Goal: Communication & Community: Connect with others

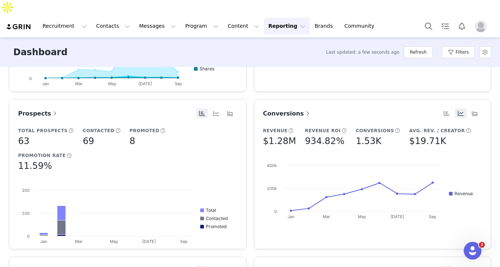
scroll to position [291, 0]
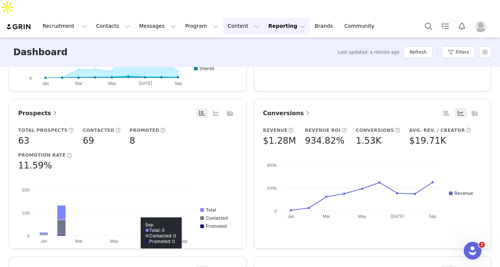
click at [232, 18] on button "Content Content" at bounding box center [243, 26] width 40 height 17
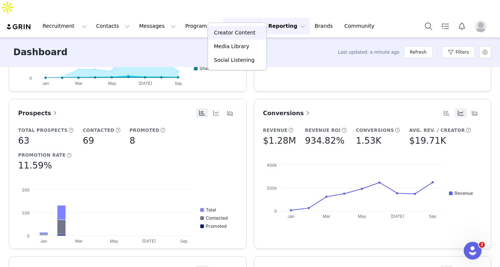
click at [227, 33] on p "Creator Content" at bounding box center [234, 33] width 41 height 8
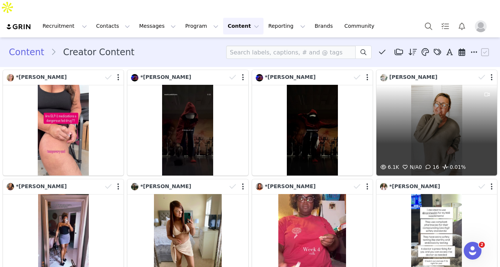
click at [409, 99] on div "6.1K N/A 0 16 0.01%" at bounding box center [436, 130] width 121 height 91
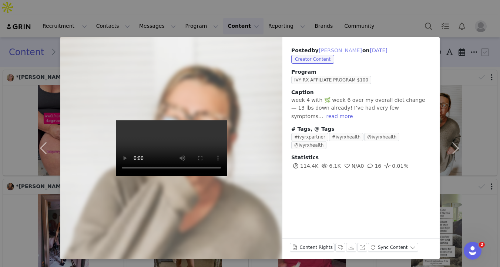
click at [330, 51] on button "[PERSON_NAME]" at bounding box center [340, 50] width 44 height 9
type input "[PERSON_NAME]"
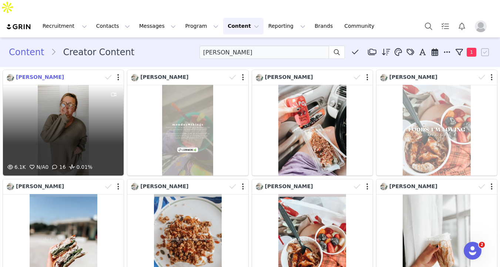
click at [42, 74] on span "[PERSON_NAME]" at bounding box center [40, 77] width 48 height 6
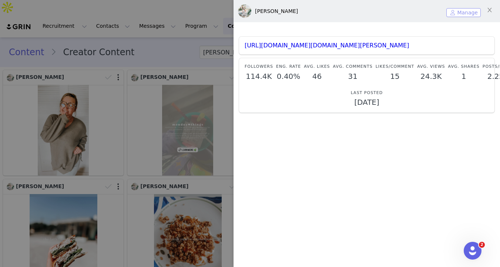
click at [446, 16] on button "Manage" at bounding box center [463, 12] width 34 height 9
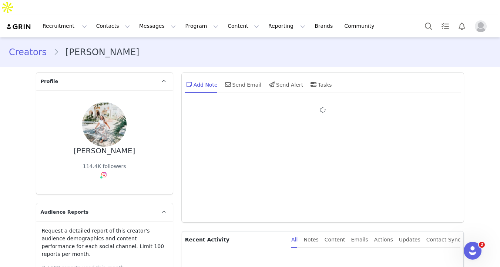
type input "+1 ([GEOGRAPHIC_DATA])"
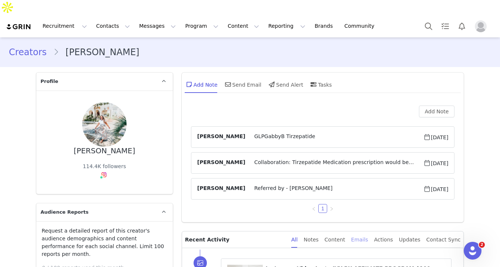
click at [366, 231] on div "Emails" at bounding box center [359, 239] width 17 height 17
click at [244, 75] on div "Send Email" at bounding box center [242, 84] width 38 height 18
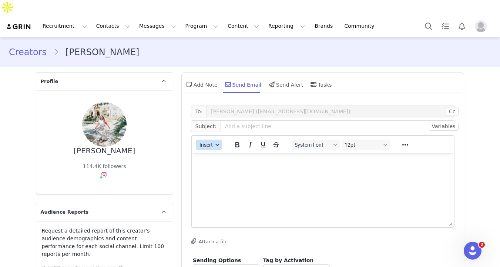
click at [204, 142] on span "Insert" at bounding box center [205, 145] width 13 height 6
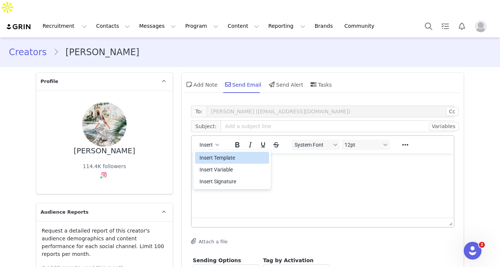
click at [209, 153] on div "Insert Template" at bounding box center [232, 157] width 67 height 9
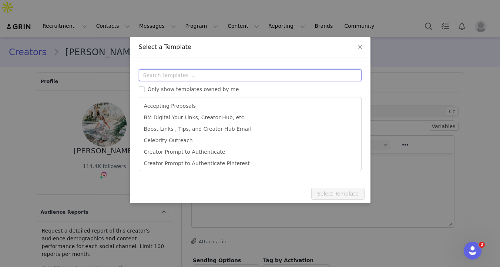
click at [201, 76] on input "text" at bounding box center [250, 75] width 223 height 12
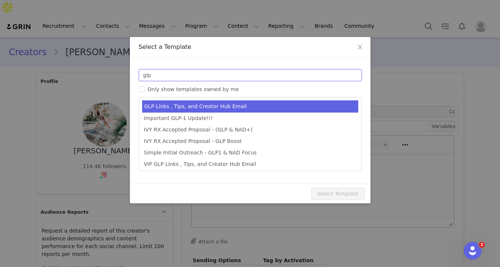
type input "glp"
type input "Your Links, Creator Hub, and Important Tips"
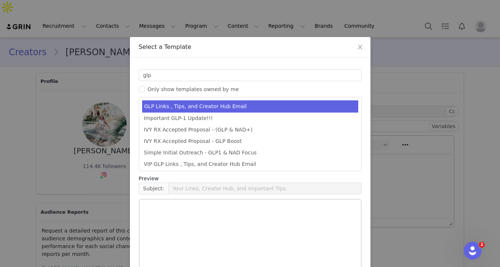
click at [206, 103] on li "GLP Links , Tips, and Creator Hub Email" at bounding box center [250, 106] width 216 height 12
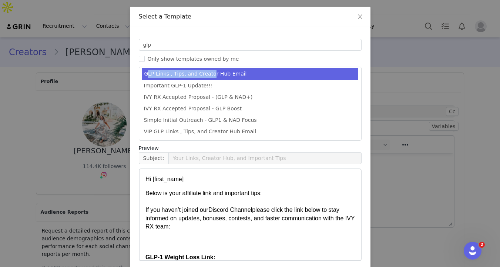
scroll to position [62, 0]
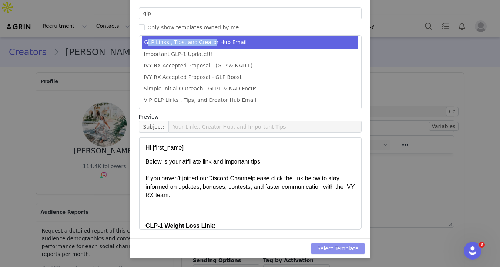
click at [346, 244] on button "Select Template" at bounding box center [337, 248] width 53 height 12
type input "Your Links, Creator Hub, and Important Tips"
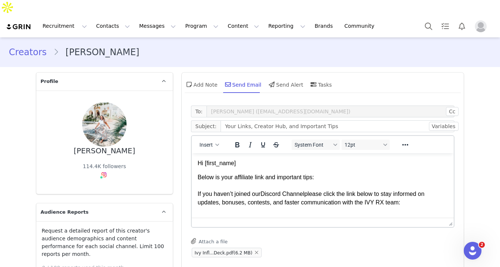
scroll to position [123, 0]
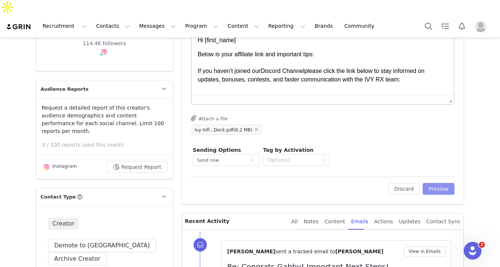
click at [444, 183] on button "Preview" at bounding box center [438, 189] width 32 height 12
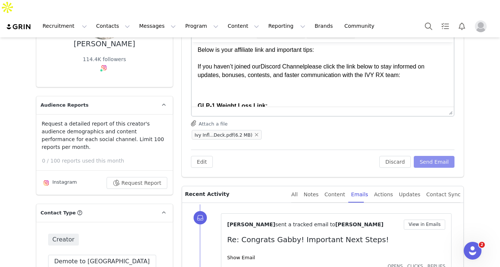
scroll to position [23, 0]
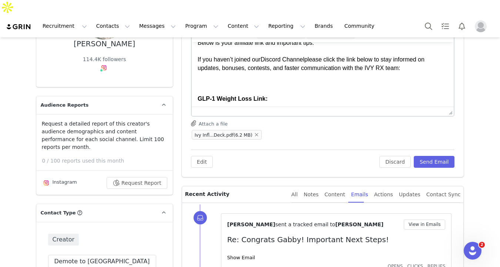
click at [216, 76] on div "Rich Text Area. Press ALT-0 for help." at bounding box center [322, 76] width 250 height 8
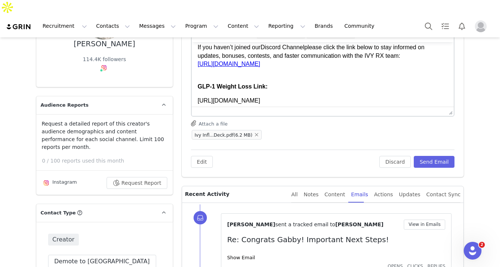
scroll to position [36, 0]
click at [288, 98] on p "[URL][DOMAIN_NAME]" at bounding box center [322, 100] width 250 height 8
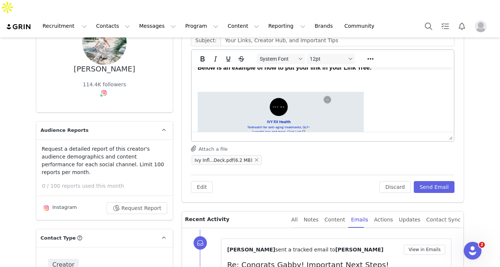
scroll to position [0, 0]
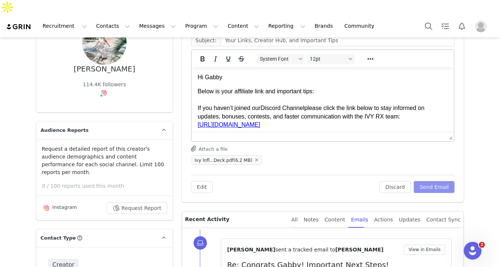
click at [442, 181] on button "Send Email" at bounding box center [434, 187] width 41 height 12
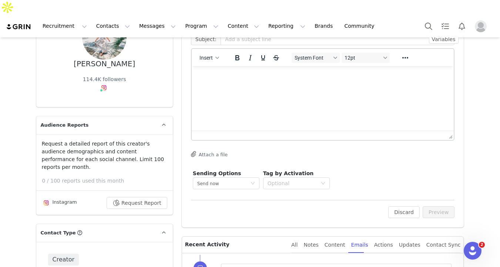
scroll to position [95, 0]
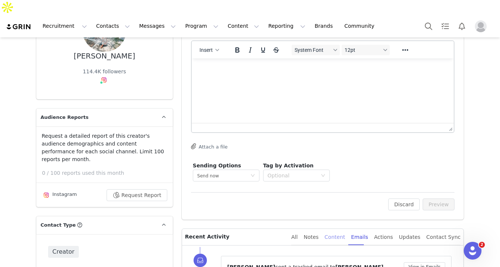
click at [339, 229] on div "Content" at bounding box center [334, 237] width 21 height 17
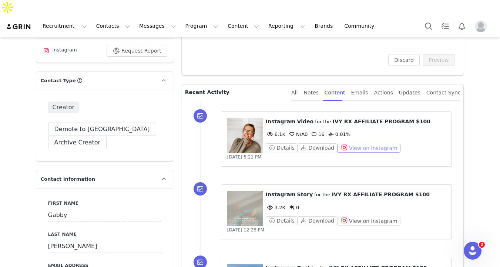
click at [355, 144] on button "View on Instagram" at bounding box center [368, 148] width 63 height 9
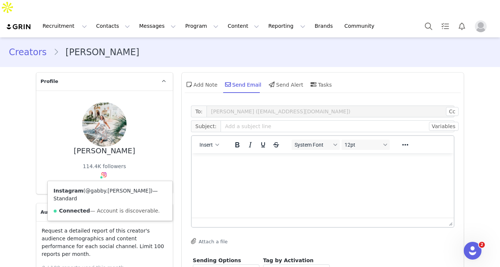
click at [101, 188] on link "@gabby.[PERSON_NAME]" at bounding box center [117, 191] width 65 height 6
